Goal: Information Seeking & Learning: Compare options

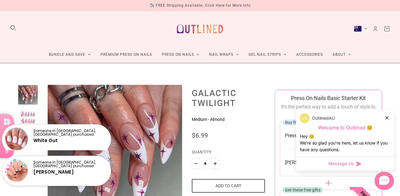
click at [386, 118] on icon at bounding box center [386, 117] width 3 height 3
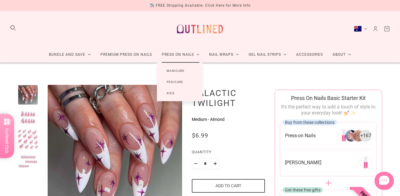
click at [181, 55] on link "Press On Nails" at bounding box center [180, 55] width 47 height 16
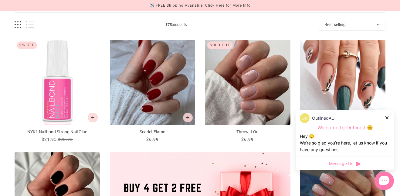
scroll to position [84, 0]
click at [387, 118] on icon at bounding box center [386, 117] width 3 height 3
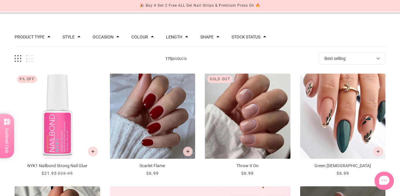
scroll to position [70, 0]
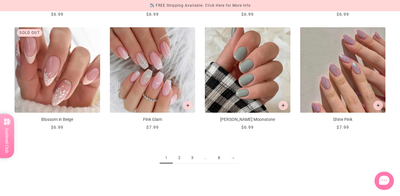
scroll to position [662, 0]
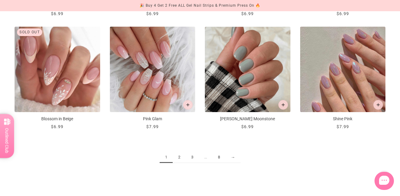
click at [180, 156] on link "2" at bounding box center [179, 157] width 13 height 11
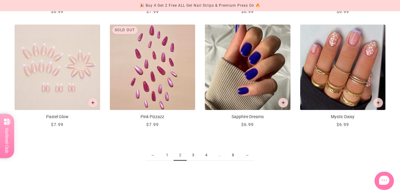
scroll to position [672, 0]
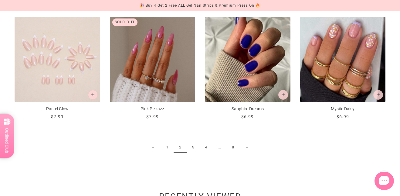
click at [194, 146] on link "3" at bounding box center [192, 147] width 13 height 11
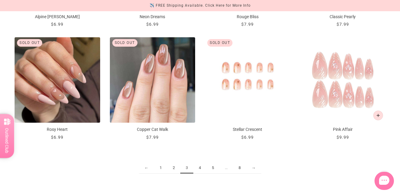
scroll to position [660, 0]
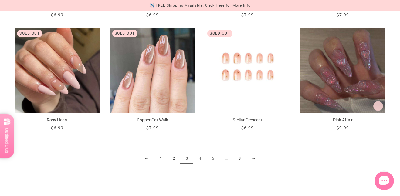
click at [198, 160] on link "4" at bounding box center [199, 158] width 13 height 11
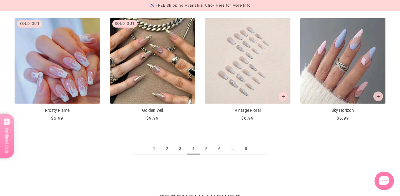
scroll to position [671, 0]
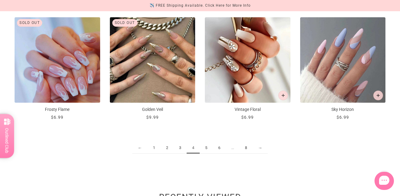
click at [207, 149] on link "5" at bounding box center [205, 147] width 13 height 11
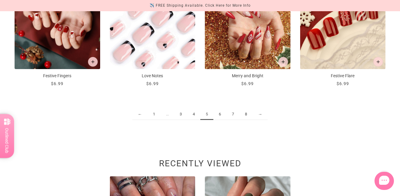
scroll to position [709, 0]
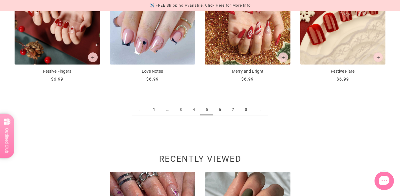
click at [220, 109] on link "6" at bounding box center [219, 109] width 13 height 11
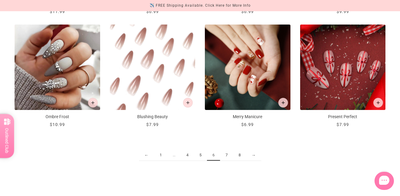
scroll to position [664, 0]
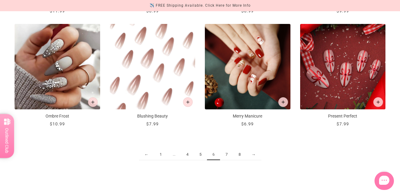
click at [226, 157] on link "7" at bounding box center [226, 154] width 13 height 11
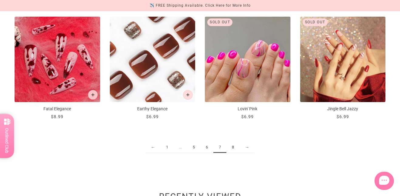
scroll to position [674, 0]
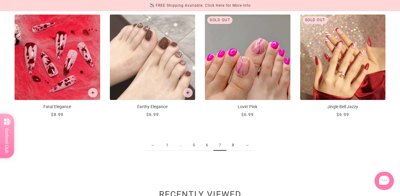
click at [232, 143] on link "8" at bounding box center [232, 145] width 13 height 11
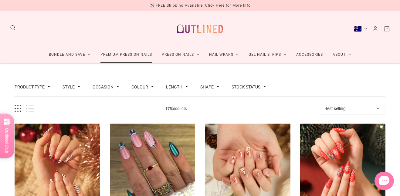
click at [119, 52] on link "Premium Press On Nails" at bounding box center [126, 55] width 61 height 16
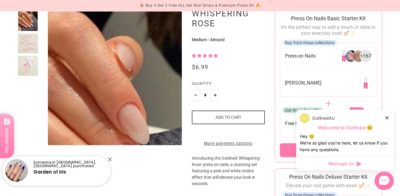
scroll to position [61, 0]
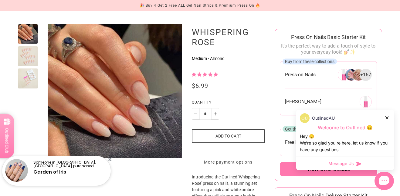
click at [28, 55] on div at bounding box center [28, 56] width 20 height 20
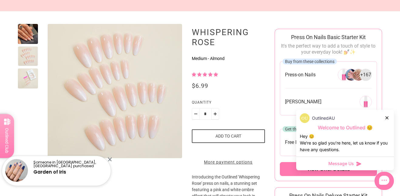
click at [31, 89] on div at bounding box center [28, 91] width 20 height 134
click at [34, 76] on div at bounding box center [28, 79] width 20 height 20
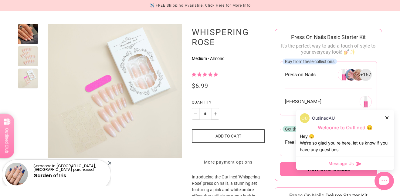
click at [31, 38] on div at bounding box center [28, 34] width 20 height 20
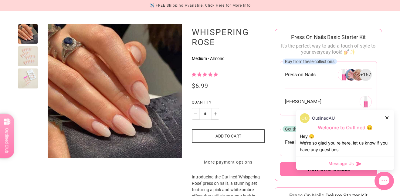
click at [30, 61] on div at bounding box center [28, 56] width 20 height 20
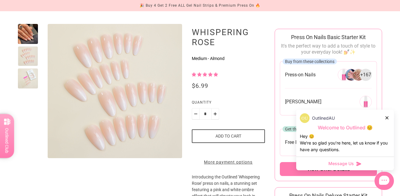
click at [29, 76] on div at bounding box center [28, 79] width 20 height 20
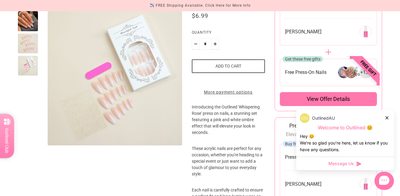
scroll to position [0, 0]
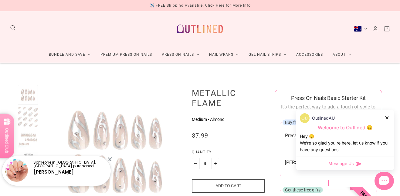
click at [27, 120] on div at bounding box center [28, 117] width 20 height 20
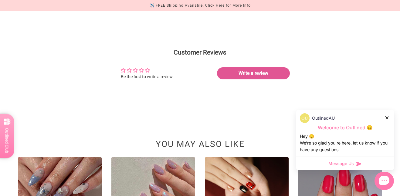
scroll to position [753, 0]
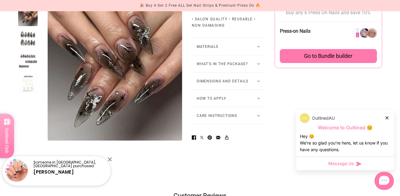
scroll to position [418, 0]
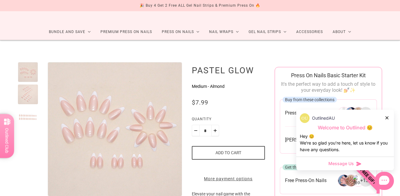
scroll to position [40, 0]
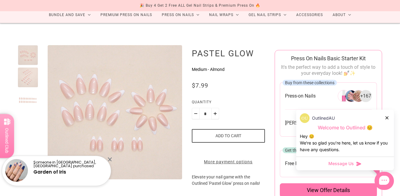
click at [18, 81] on div at bounding box center [28, 78] width 20 height 20
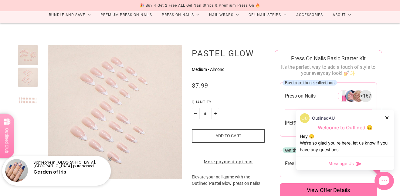
click at [25, 90] on div at bounding box center [28, 100] width 20 height 20
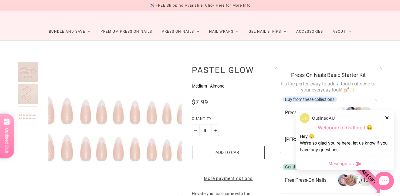
scroll to position [0, 0]
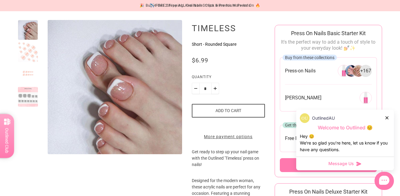
scroll to position [65, 0]
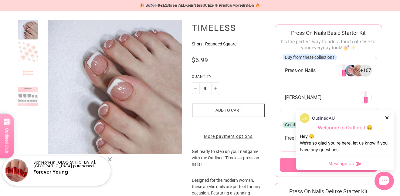
click at [25, 56] on div at bounding box center [28, 52] width 20 height 20
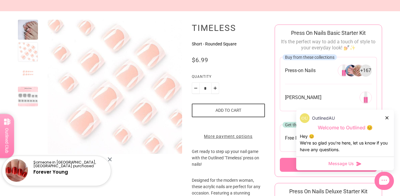
click at [28, 77] on div at bounding box center [28, 74] width 20 height 20
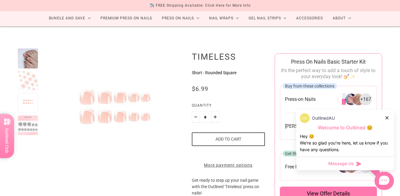
scroll to position [0, 0]
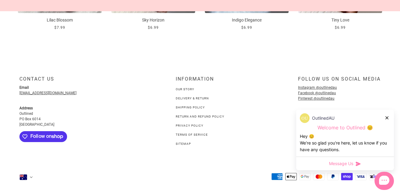
click at [186, 91] on link "Our Story" at bounding box center [185, 89] width 18 height 3
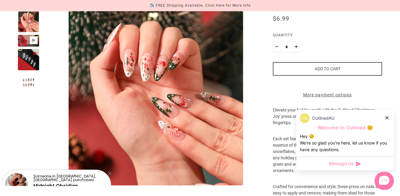
scroll to position [109, 0]
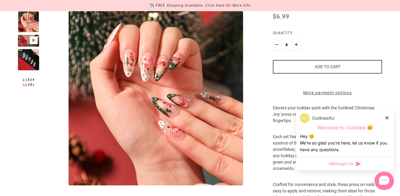
click at [23, 61] on div at bounding box center [28, 59] width 21 height 21
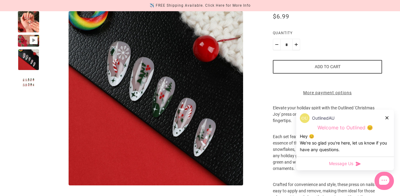
click at [28, 73] on div at bounding box center [28, 83] width 21 height 21
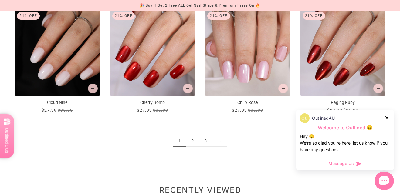
scroll to position [678, 0]
click at [194, 142] on link "2" at bounding box center [192, 140] width 13 height 11
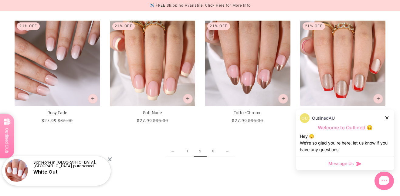
scroll to position [669, 0]
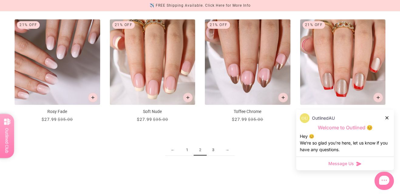
click at [186, 153] on link "1" at bounding box center [186, 150] width 13 height 11
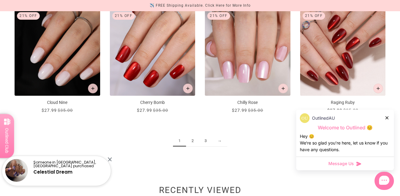
scroll to position [677, 0]
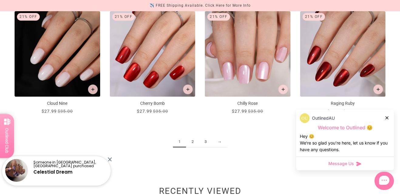
click at [191, 144] on link "2" at bounding box center [192, 141] width 13 height 11
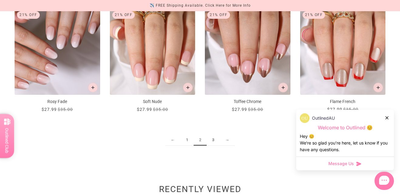
scroll to position [682, 0]
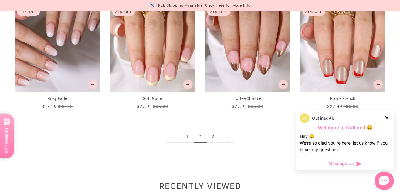
click at [212, 139] on link "3" at bounding box center [212, 137] width 13 height 11
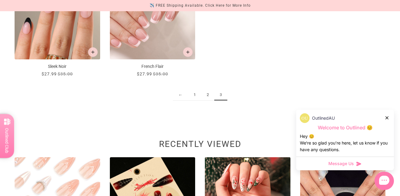
scroll to position [377, 0]
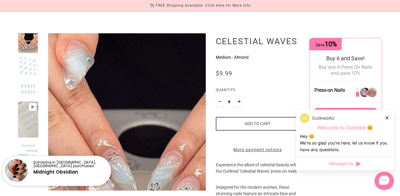
scroll to position [53, 0]
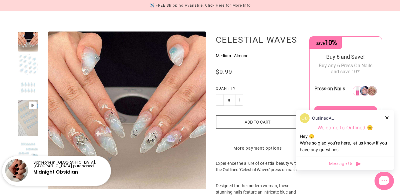
click at [27, 72] on div at bounding box center [28, 64] width 20 height 20
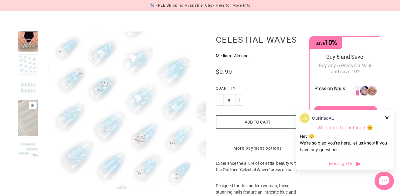
click at [32, 97] on div at bounding box center [28, 87] width 20 height 20
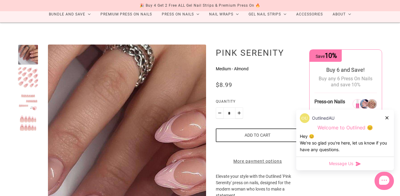
scroll to position [51, 0]
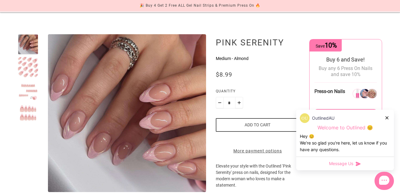
click at [30, 69] on div at bounding box center [28, 67] width 20 height 20
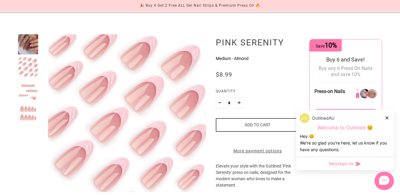
click at [30, 94] on div at bounding box center [28, 90] width 20 height 20
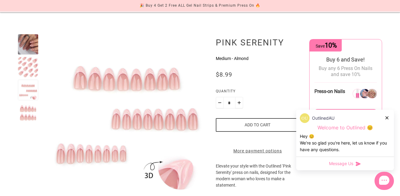
click at [31, 120] on div at bounding box center [28, 113] width 20 height 20
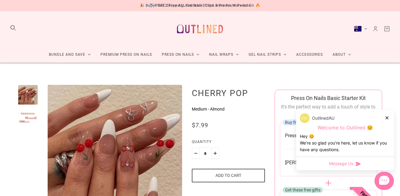
click at [28, 121] on div at bounding box center [28, 117] width 20 height 20
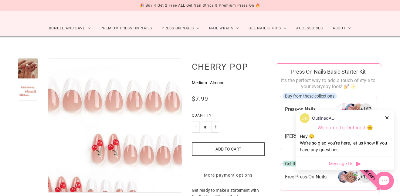
scroll to position [32, 0]
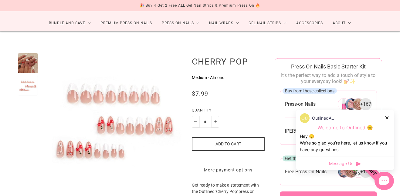
click at [28, 64] on div at bounding box center [28, 63] width 20 height 20
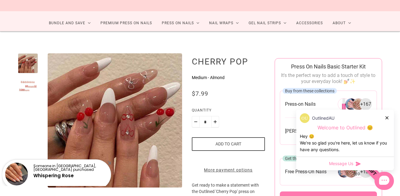
click at [31, 82] on div at bounding box center [28, 86] width 20 height 20
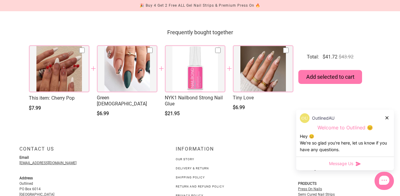
scroll to position [827, 0]
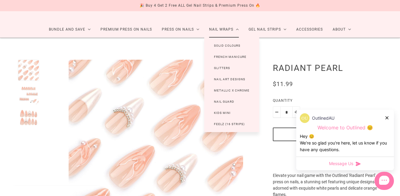
scroll to position [37, 0]
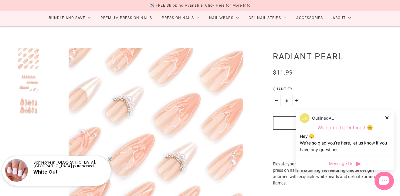
click at [36, 84] on div at bounding box center [28, 82] width 21 height 21
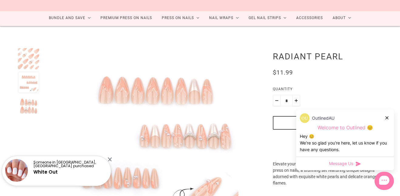
click at [34, 106] on div at bounding box center [28, 106] width 21 height 21
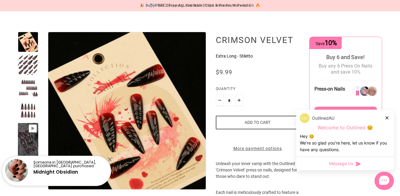
scroll to position [54, 0]
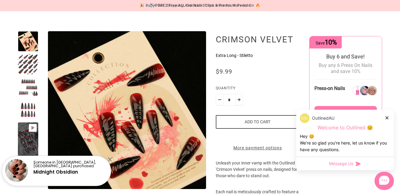
click at [19, 67] on div at bounding box center [28, 64] width 20 height 20
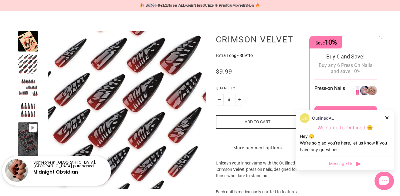
click at [24, 88] on div at bounding box center [28, 87] width 20 height 20
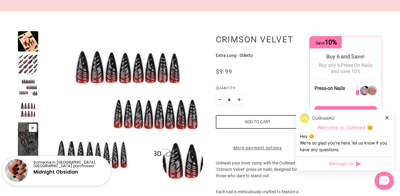
click at [26, 102] on div at bounding box center [28, 110] width 20 height 20
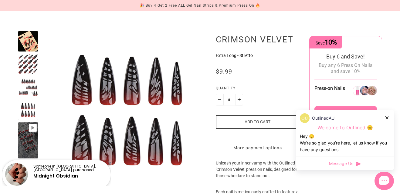
click at [29, 82] on div at bounding box center [28, 87] width 20 height 20
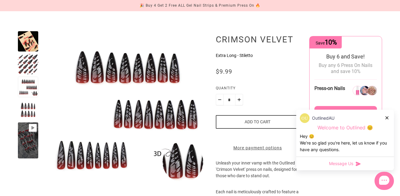
click at [31, 63] on div at bounding box center [28, 64] width 20 height 20
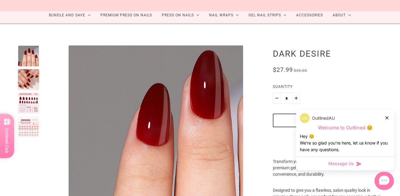
scroll to position [44, 0]
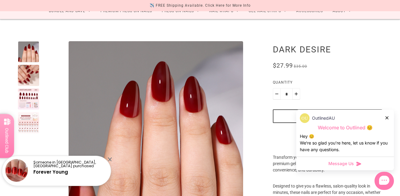
click at [26, 72] on div at bounding box center [28, 75] width 21 height 21
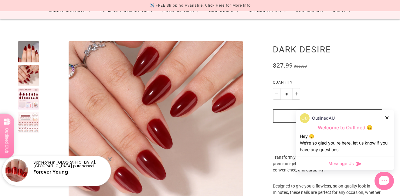
click at [27, 95] on div at bounding box center [28, 99] width 21 height 21
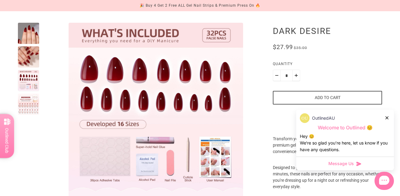
scroll to position [61, 0]
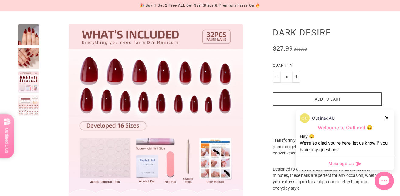
click at [38, 65] on div at bounding box center [28, 58] width 21 height 21
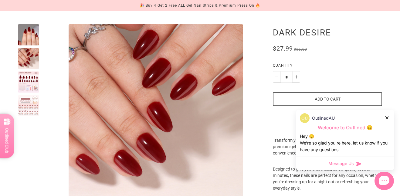
click at [32, 34] on div at bounding box center [28, 34] width 21 height 21
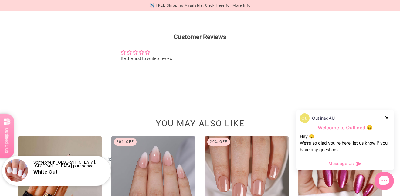
scroll to position [446, 0]
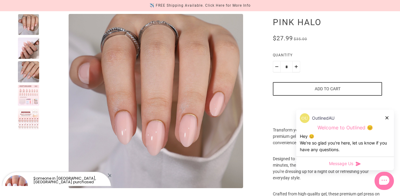
click at [23, 44] on div at bounding box center [28, 48] width 21 height 21
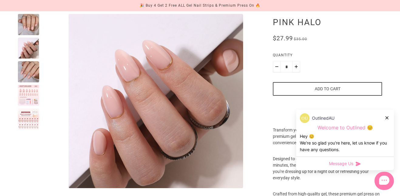
click at [25, 66] on div at bounding box center [28, 71] width 21 height 21
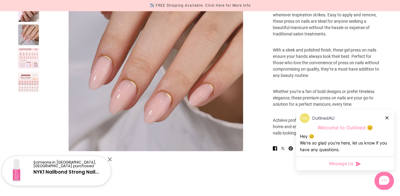
scroll to position [278, 0]
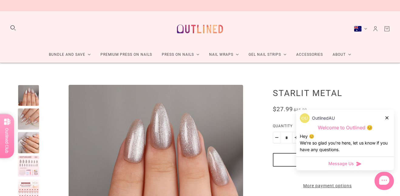
scroll to position [55, 0]
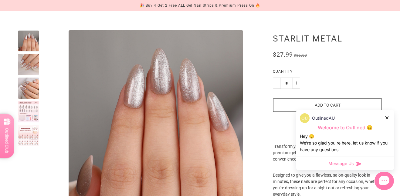
click at [22, 65] on div at bounding box center [28, 64] width 21 height 21
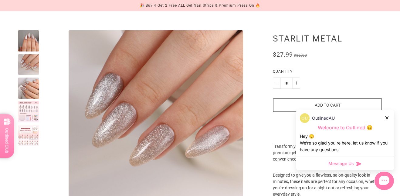
click at [28, 80] on div at bounding box center [28, 88] width 21 height 21
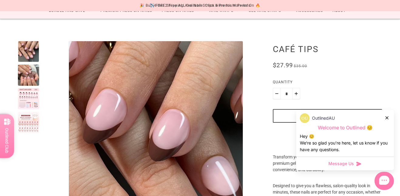
scroll to position [47, 0]
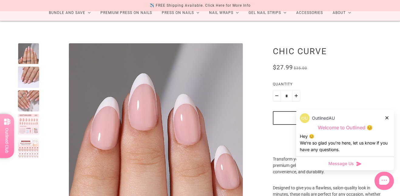
scroll to position [42, 0]
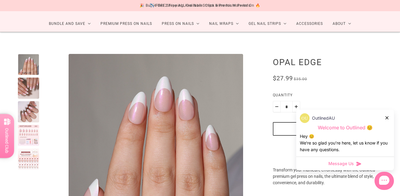
scroll to position [69, 0]
